Goal: Task Accomplishment & Management: Complete application form

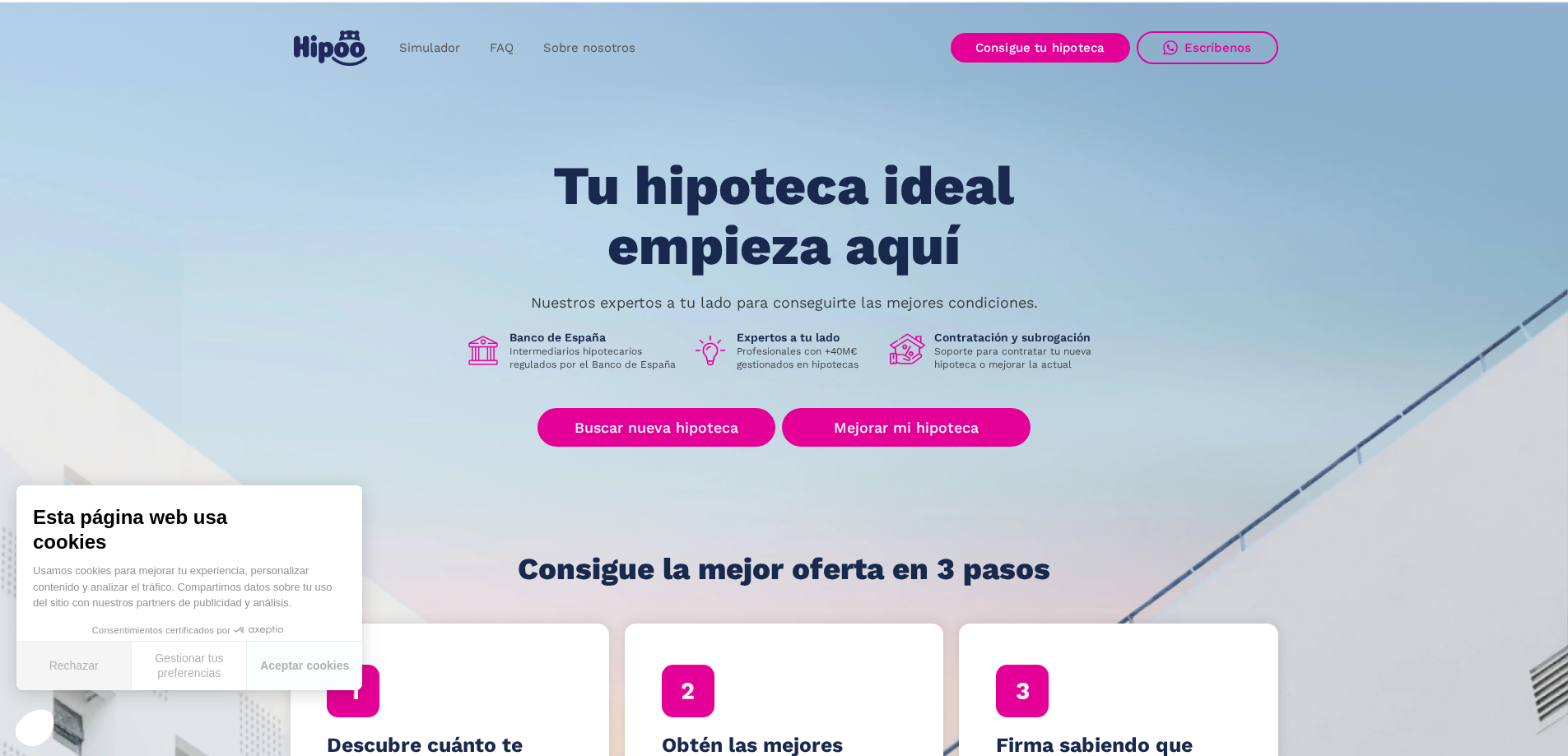
click at [87, 665] on button "Rechazar" at bounding box center [74, 666] width 115 height 48
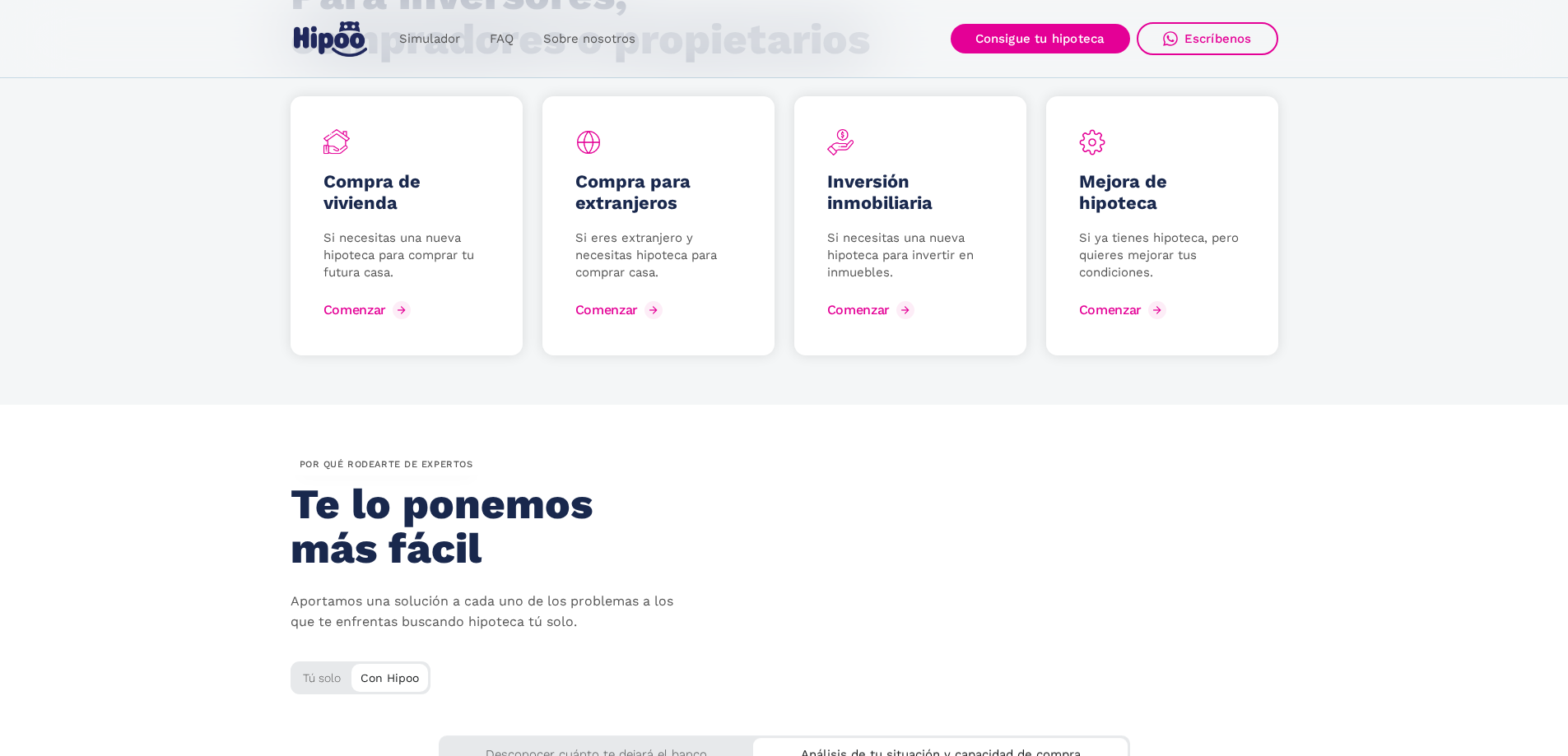
scroll to position [2302, 0]
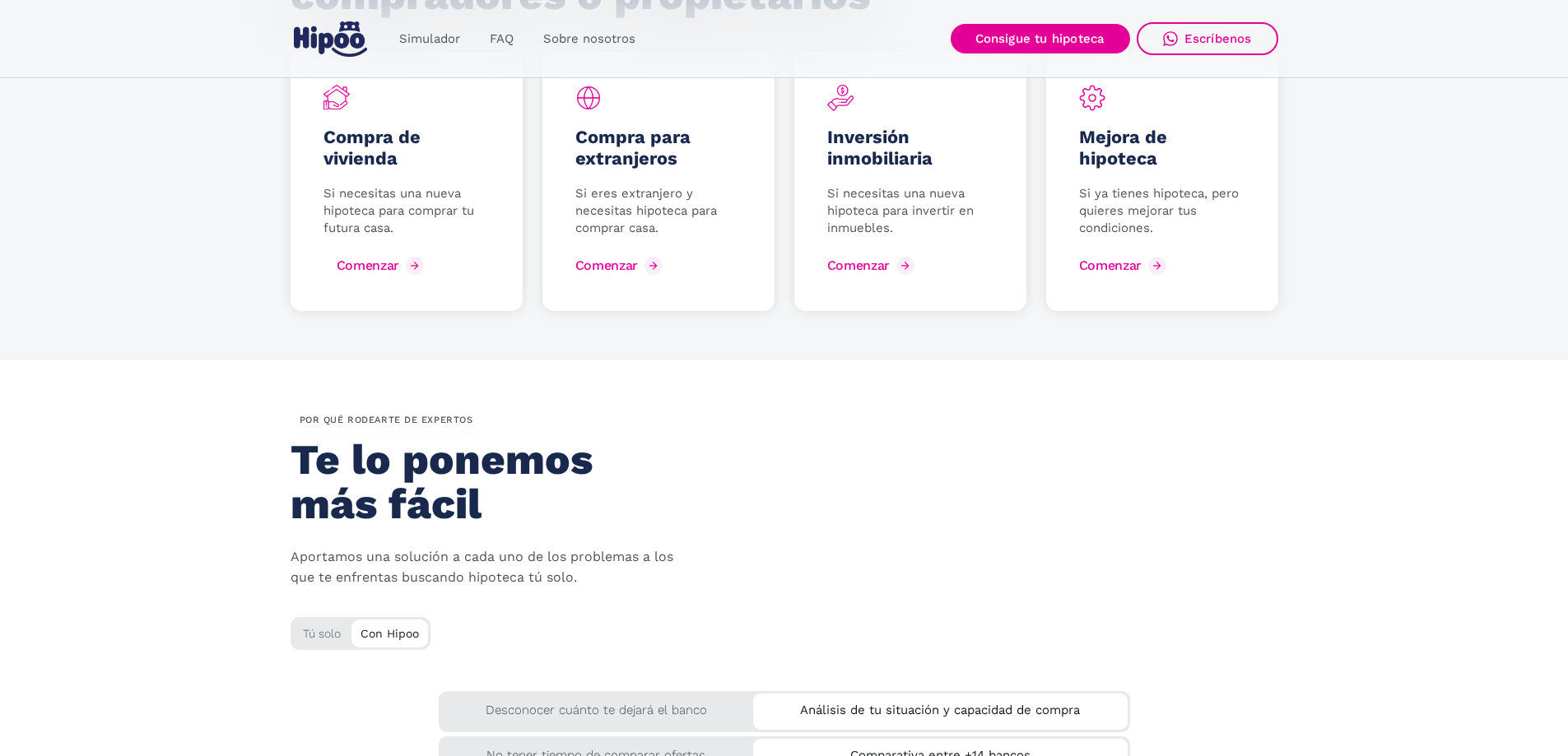
click at [387, 267] on div "Comenzar" at bounding box center [368, 265] width 63 height 15
click at [359, 272] on div "Comenzar" at bounding box center [368, 265] width 63 height 15
